Goal: Task Accomplishment & Management: Manage account settings

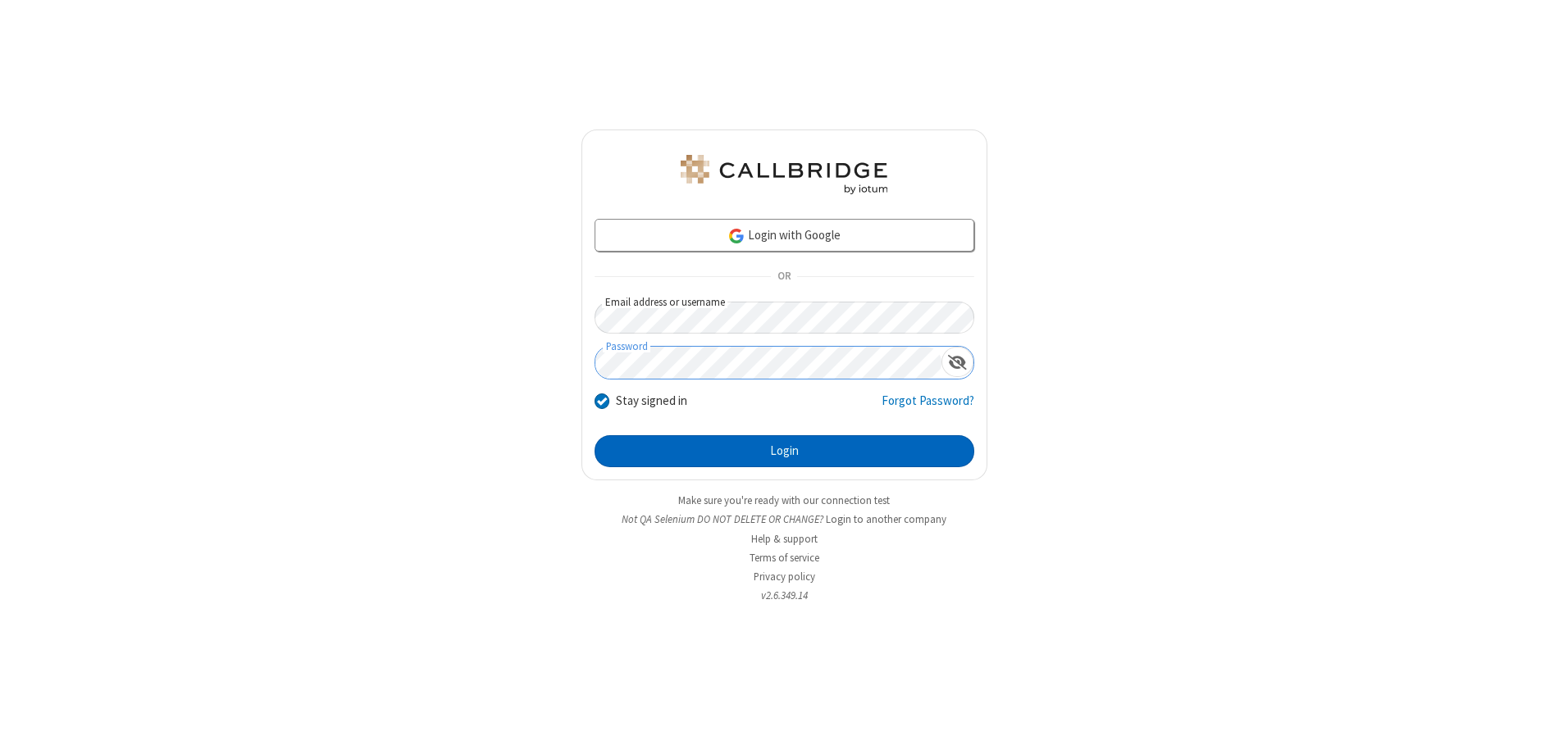
click at [784, 451] on button "Login" at bounding box center [784, 452] width 380 height 33
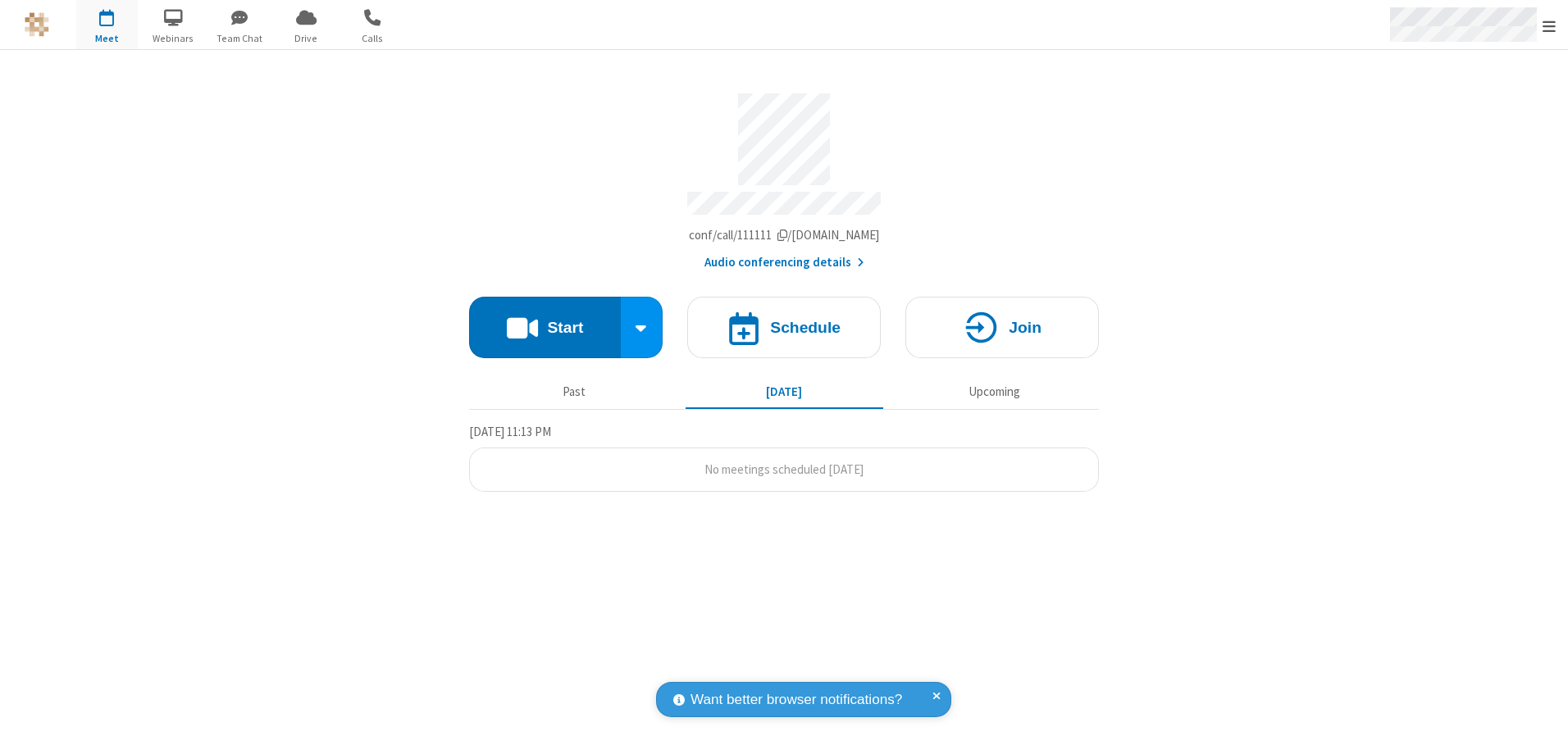
click at [1549, 26] on span "Open menu" at bounding box center [1549, 26] width 13 height 16
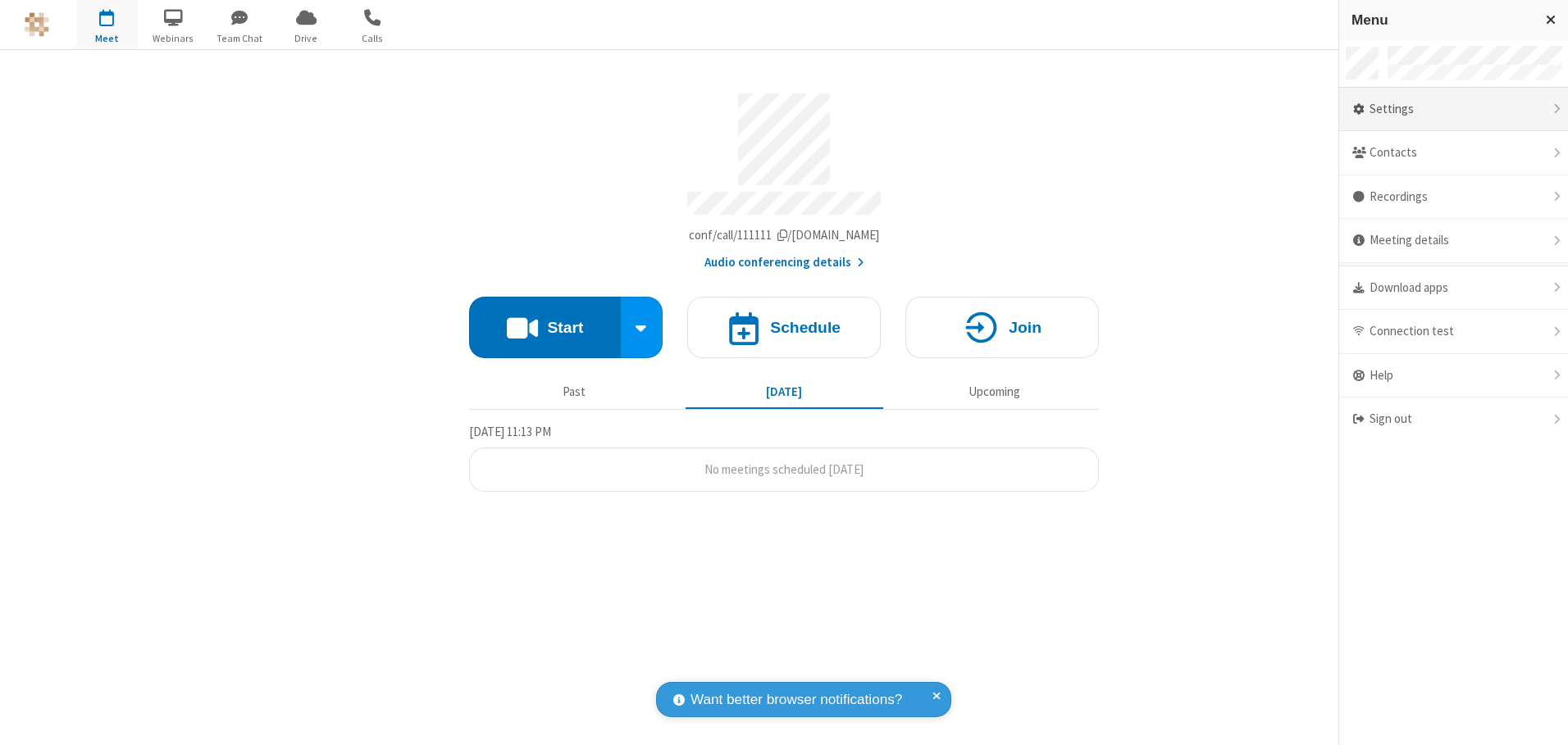
click at [1453, 109] on div "Settings" at bounding box center [1453, 110] width 229 height 45
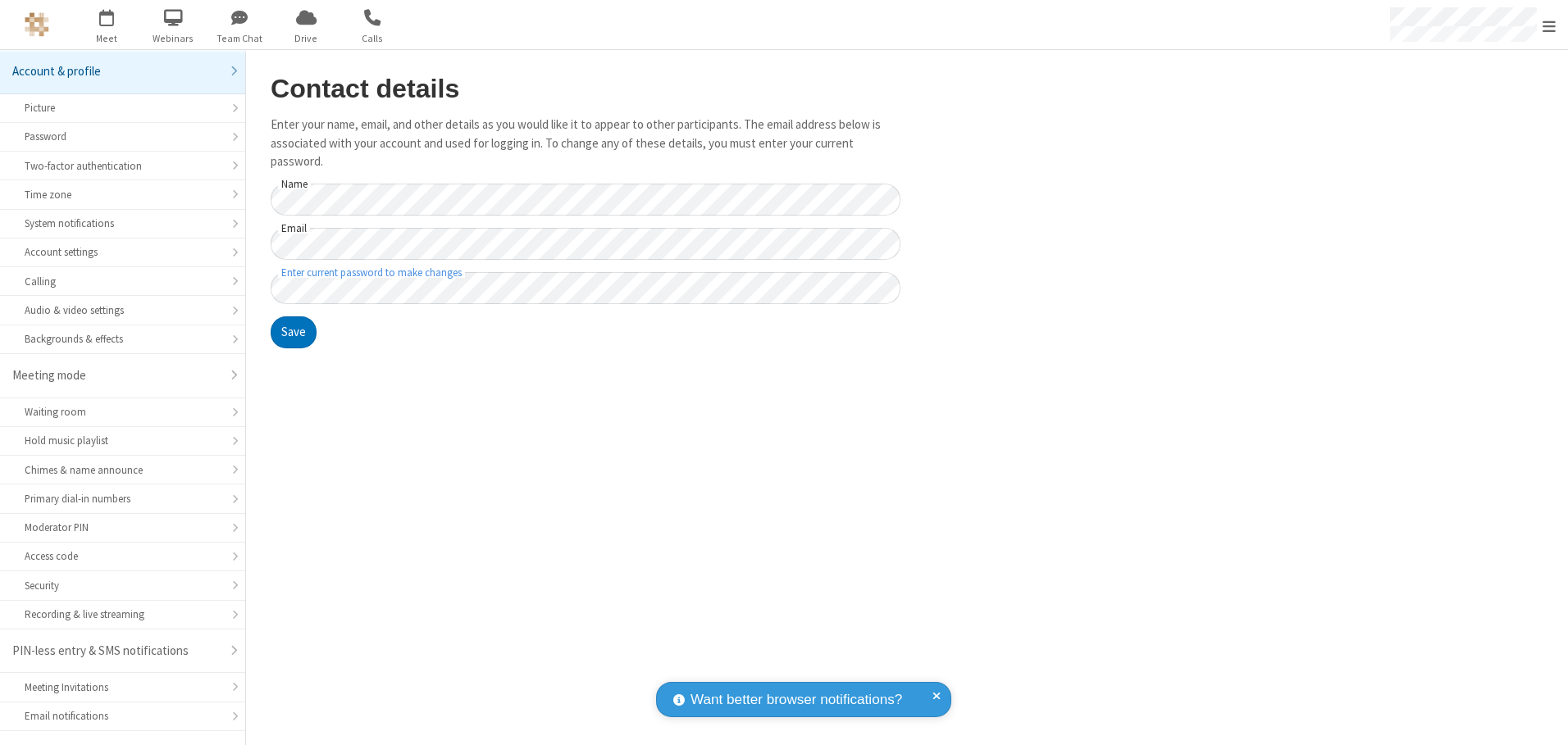
scroll to position [29, 0]
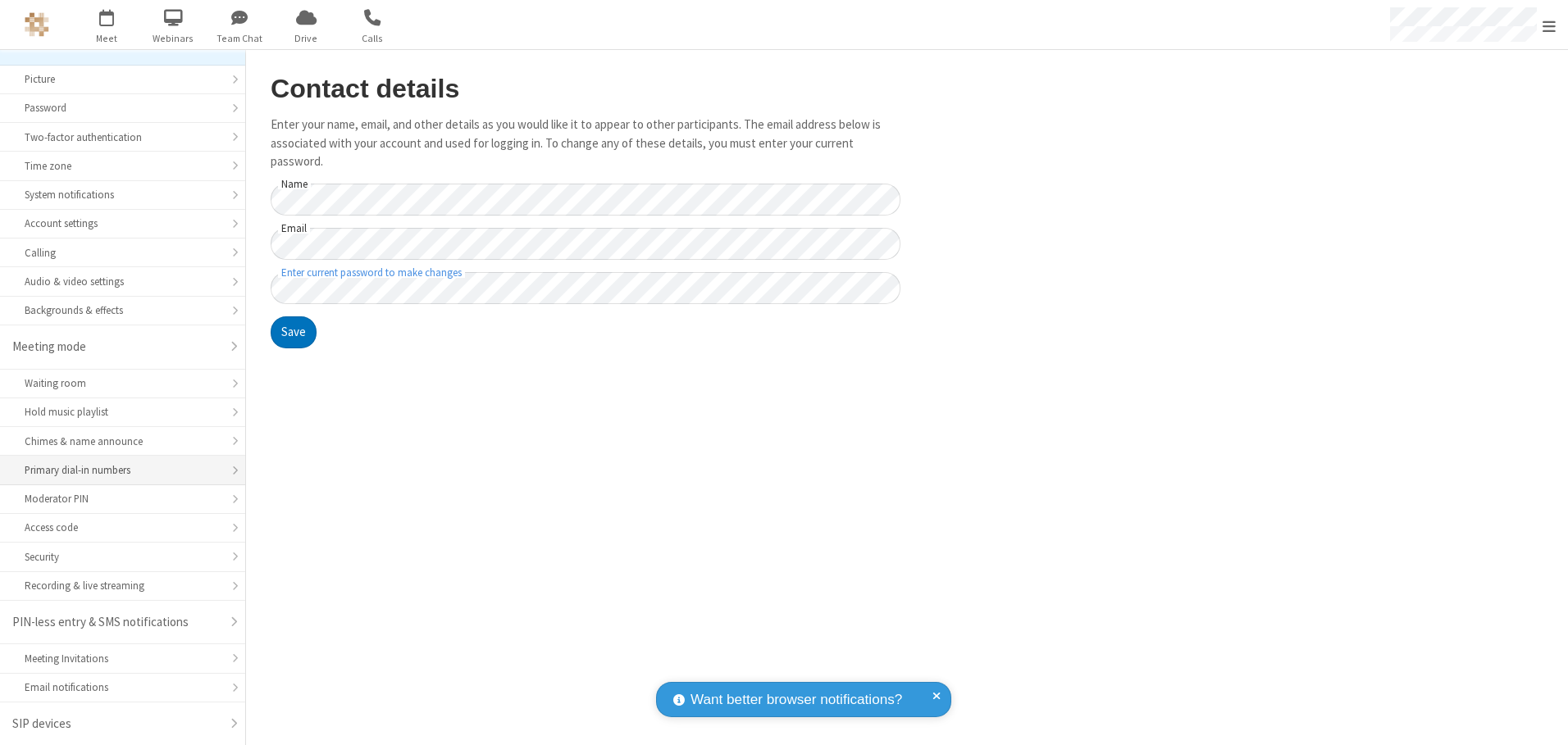
click at [116, 471] on div "Primary dial-in numbers" at bounding box center [123, 470] width 196 height 16
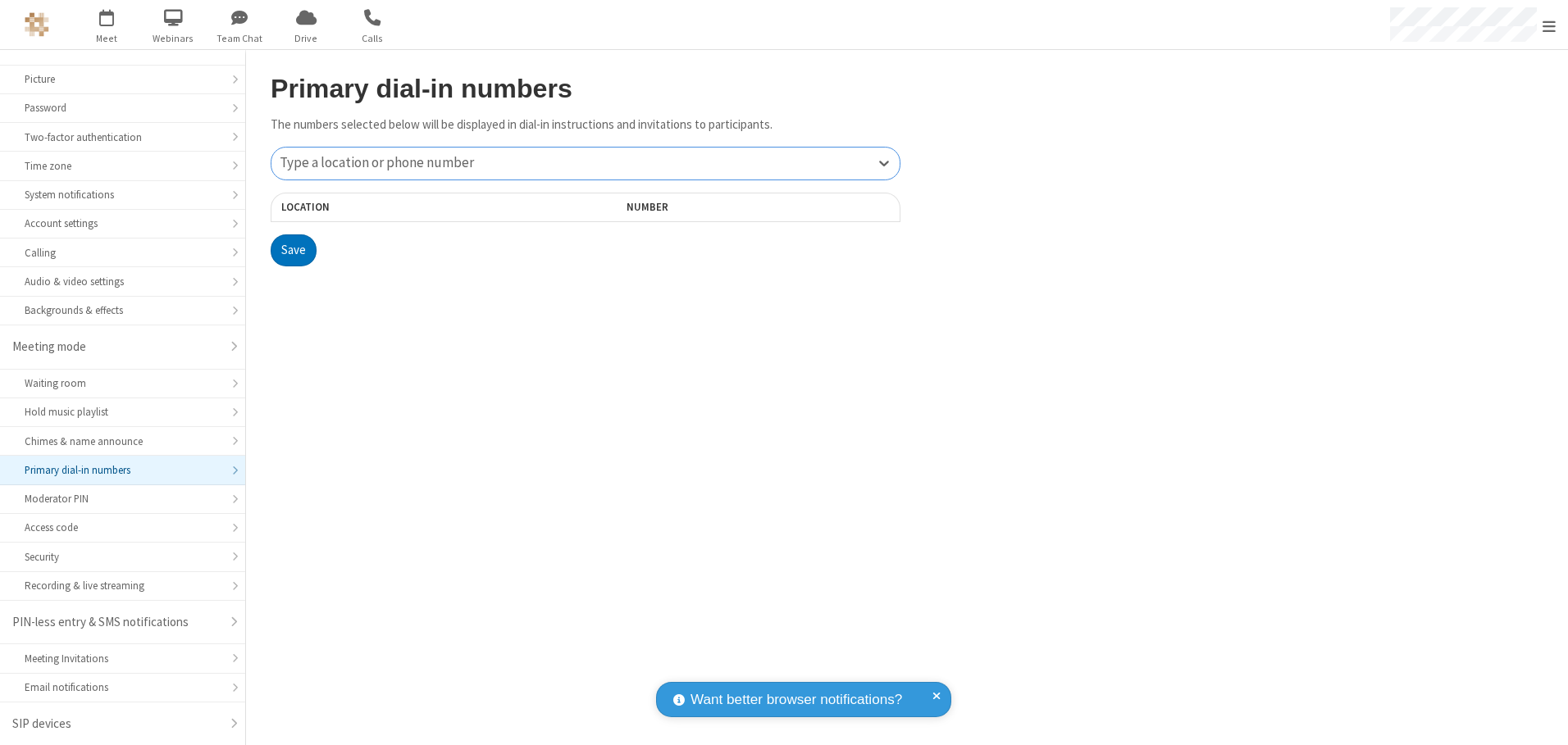
click at [585, 163] on div "Type a location or phone number" at bounding box center [585, 163] width 628 height 32
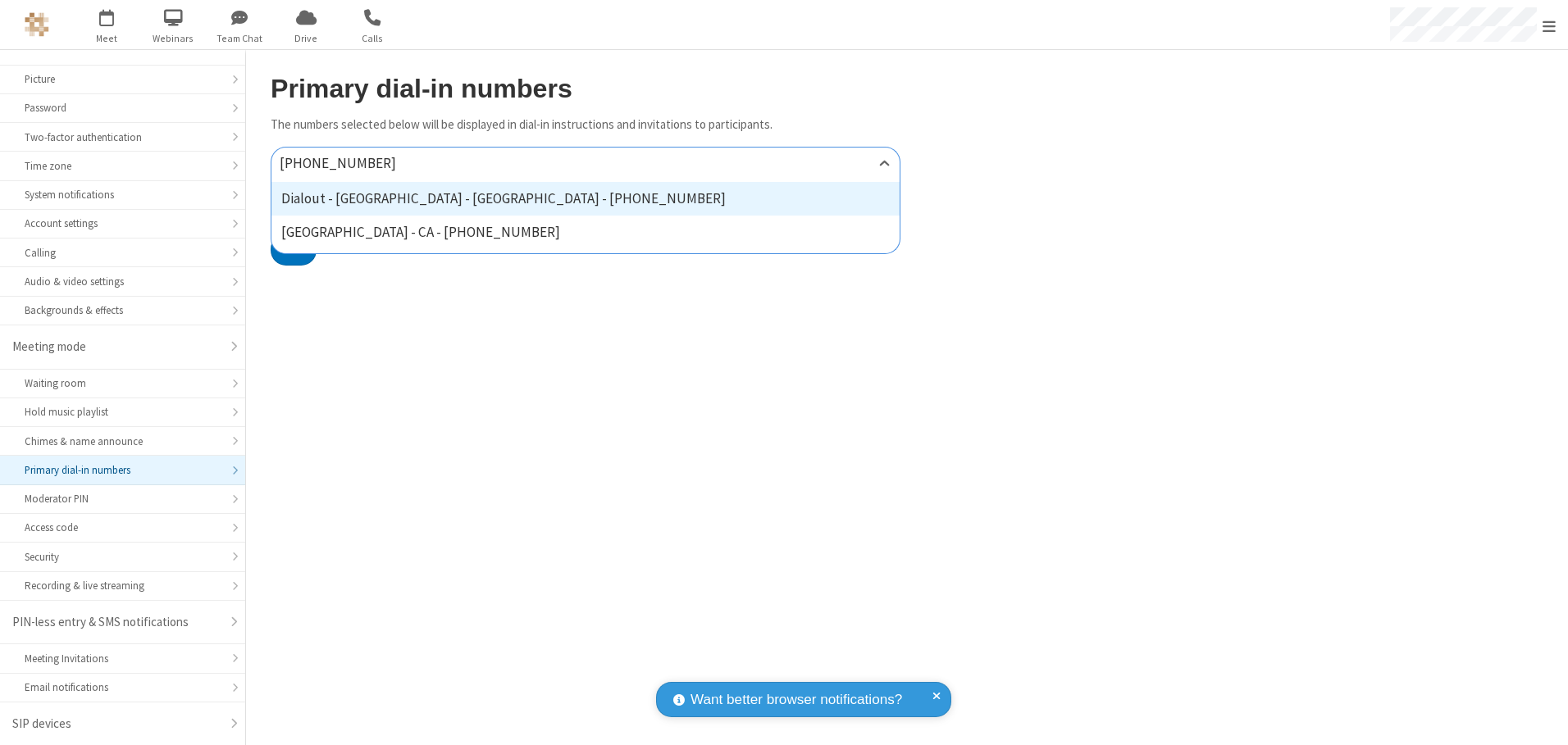
type input "[PHONE_NUMBER]"
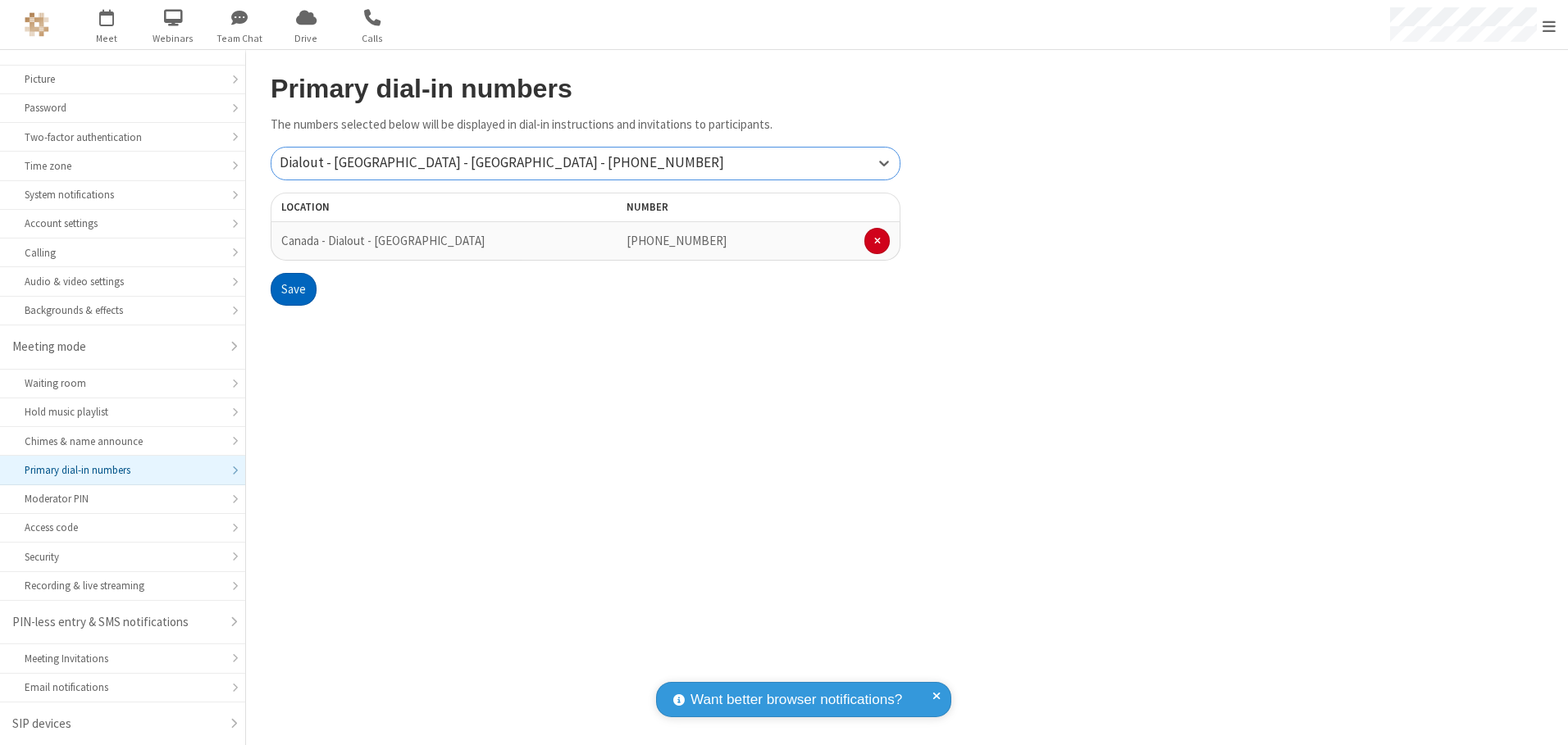
click at [293, 289] on button "Save" at bounding box center [293, 289] width 46 height 33
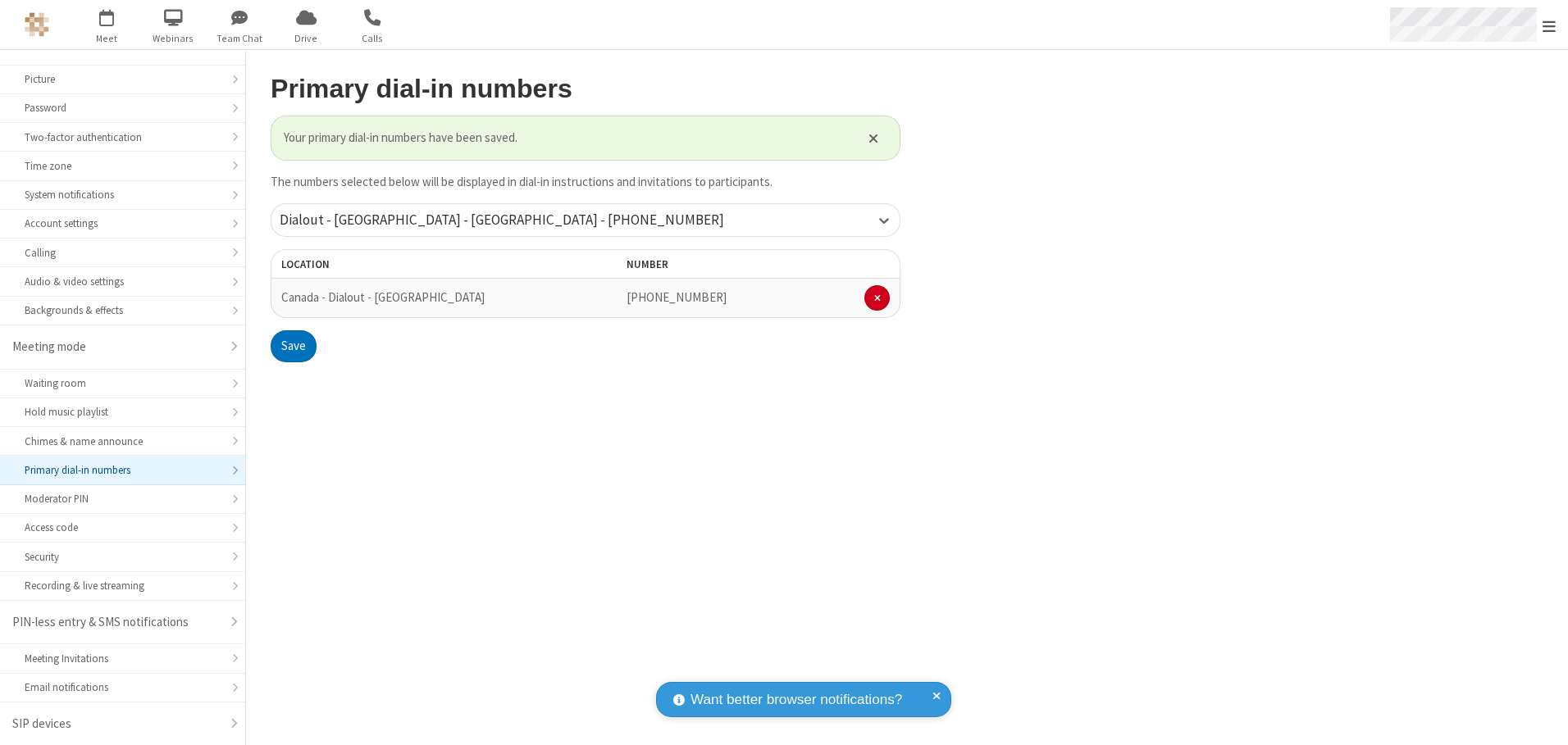
click at [1549, 26] on span "Open menu" at bounding box center [1549, 26] width 13 height 16
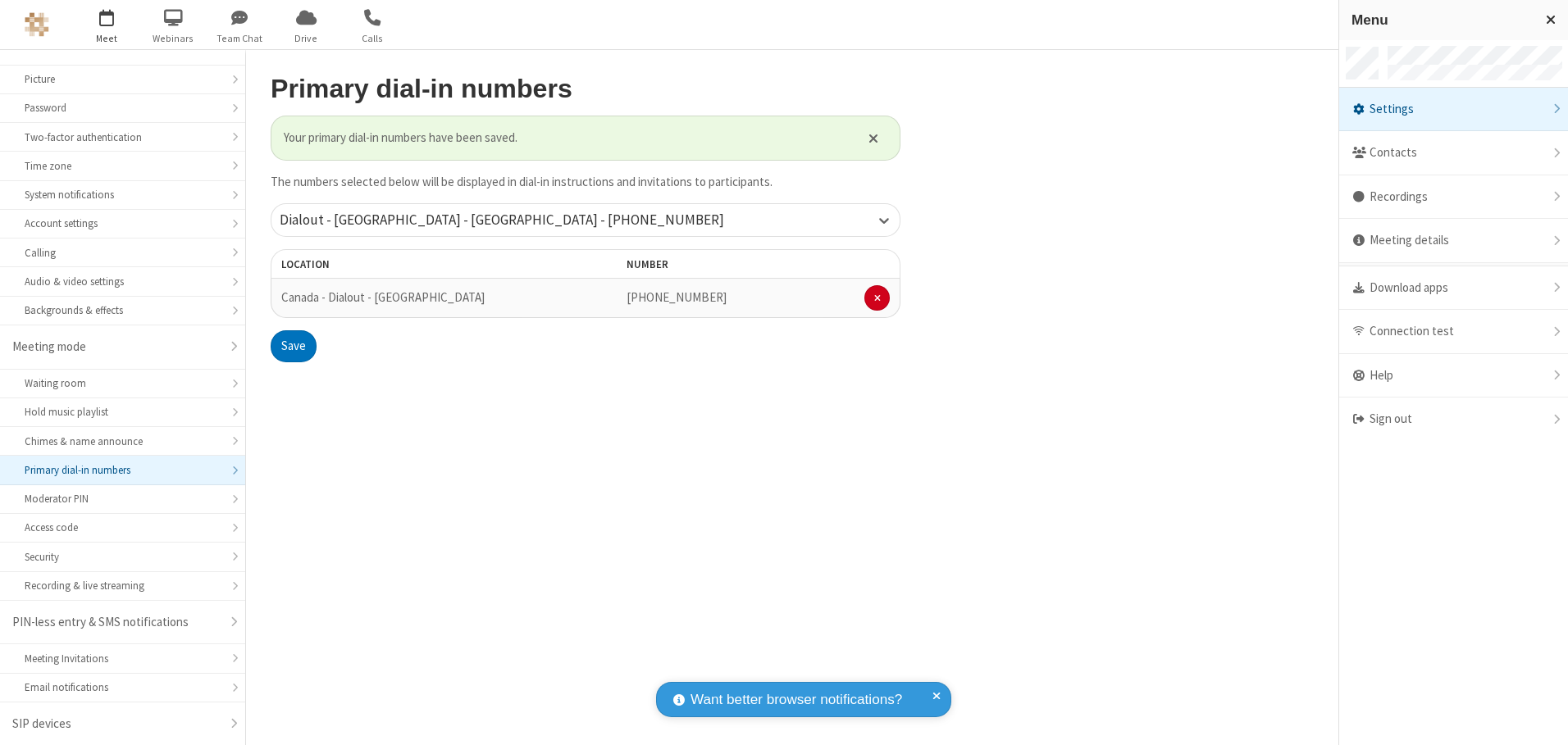
click at [106, 25] on span "button" at bounding box center [107, 17] width 62 height 28
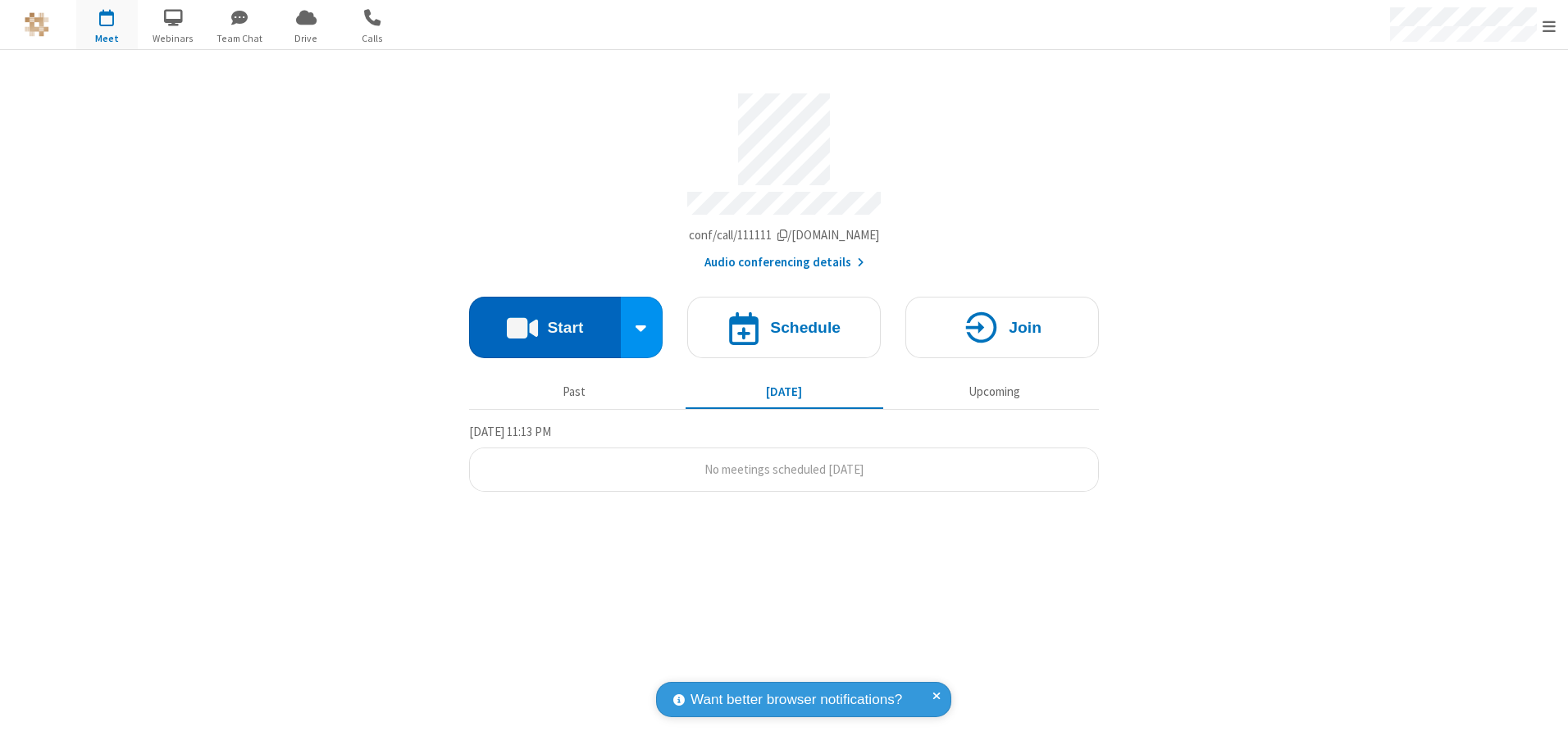
click at [545, 321] on button "Start" at bounding box center [545, 327] width 152 height 62
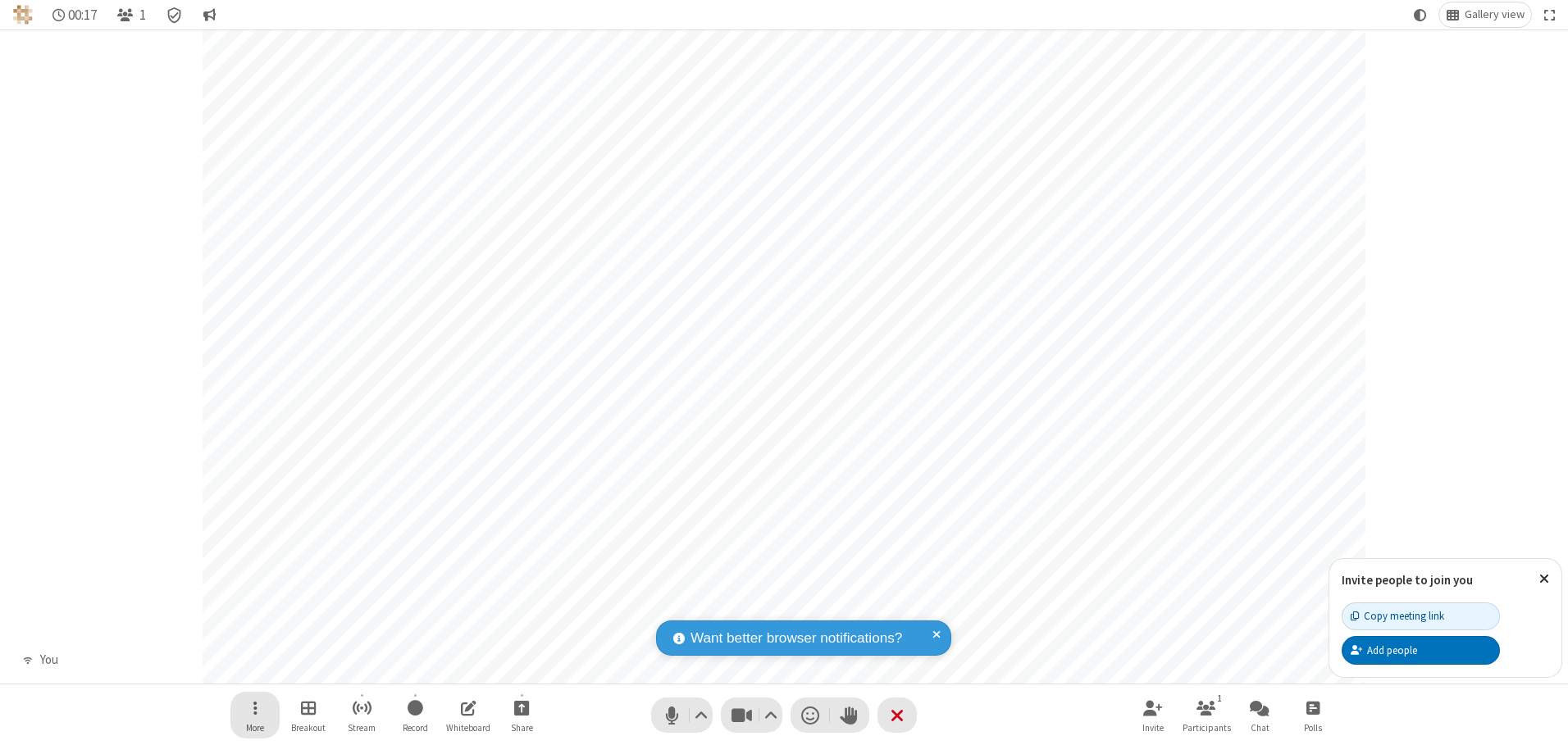
click at [254, 707] on span "Open menu" at bounding box center [255, 708] width 4 height 21
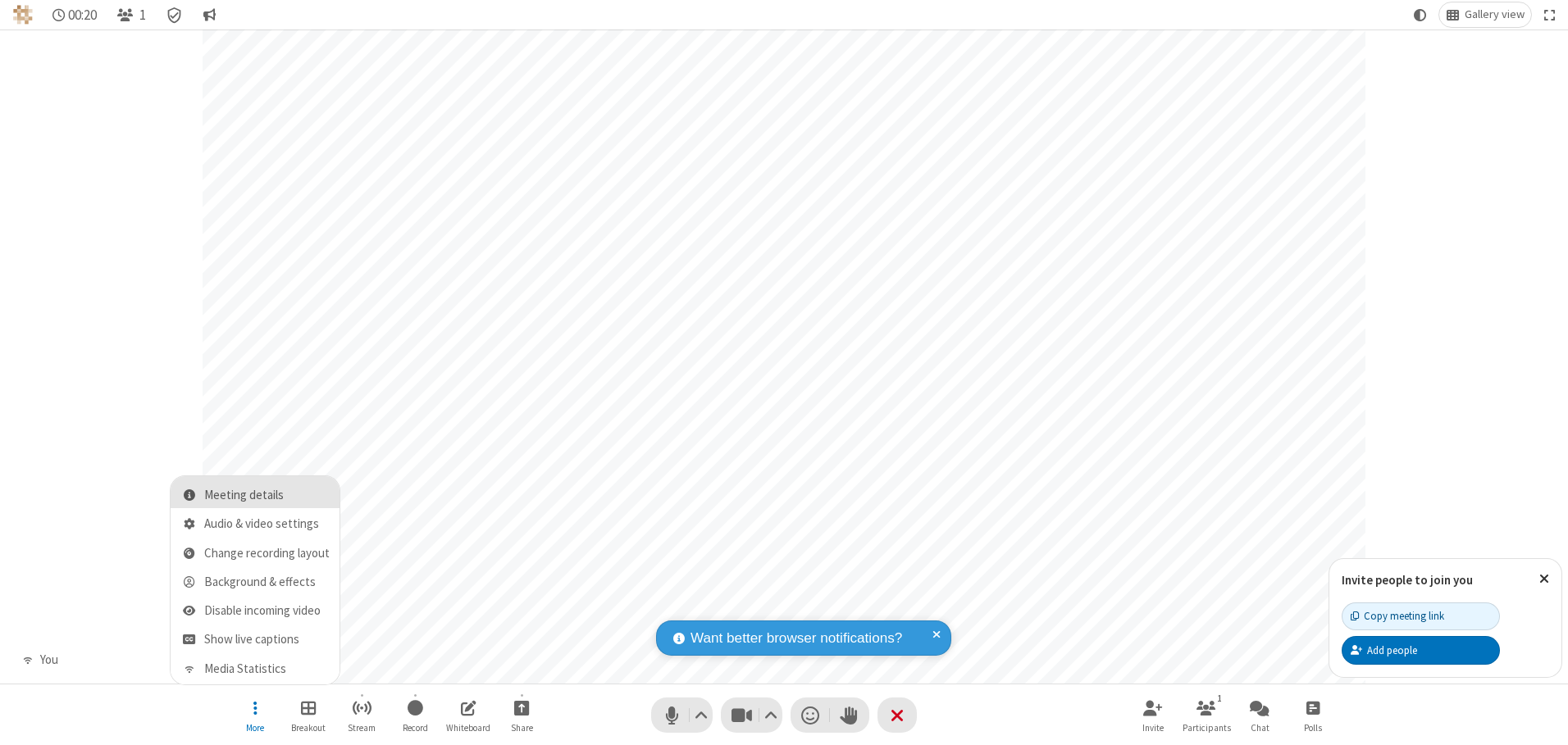
click at [266, 495] on span "Meeting details" at bounding box center [267, 495] width 125 height 14
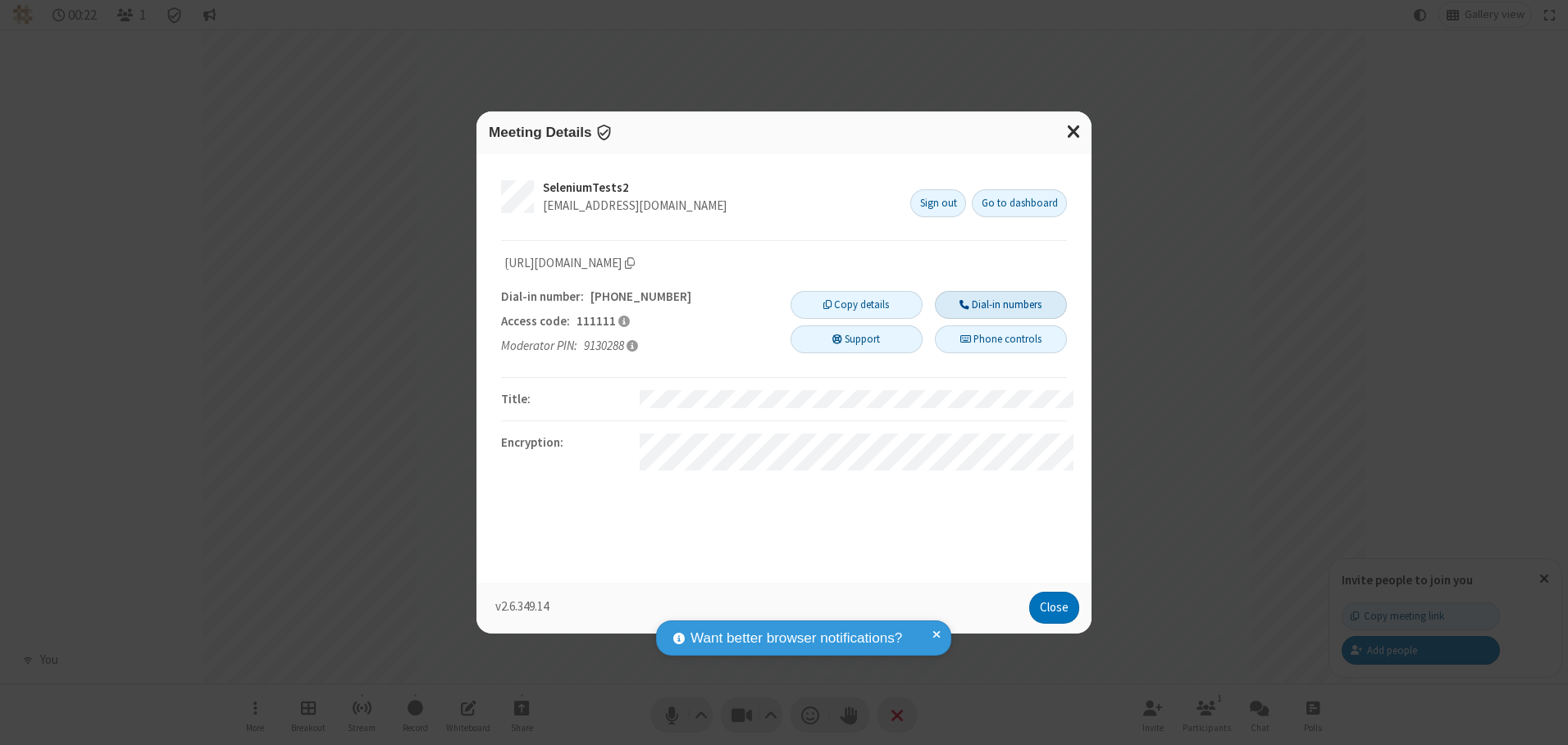
click at [1001, 304] on button "Dial-in numbers" at bounding box center [1001, 305] width 132 height 28
